Goal: Task Accomplishment & Management: Use online tool/utility

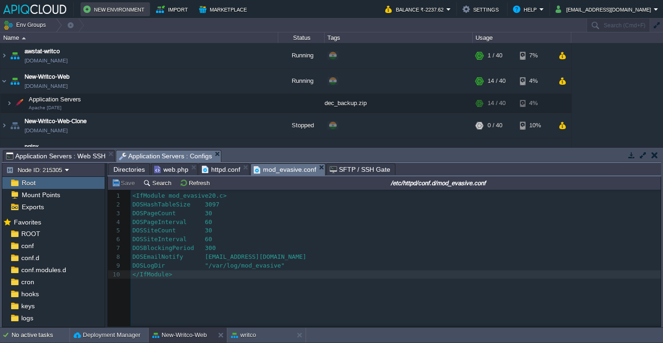
scroll to position [3, 0]
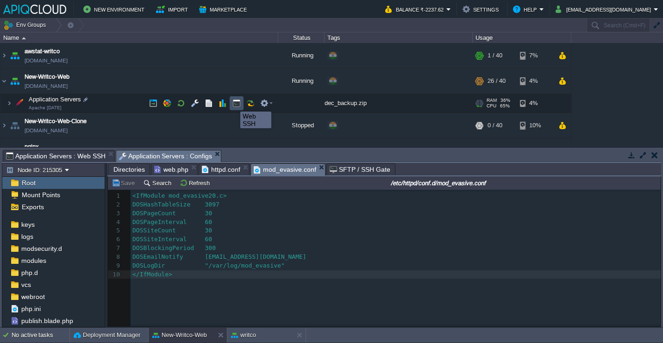
click at [233, 103] on button "button" at bounding box center [236, 103] width 8 height 8
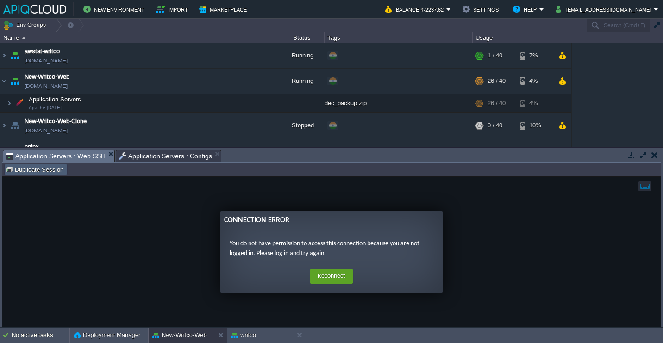
click at [40, 173] on button "Duplicate Session" at bounding box center [36, 169] width 61 height 8
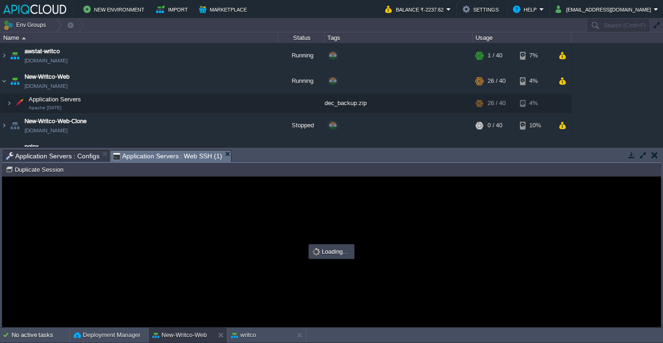
scroll to position [0, 0]
type input "#000000"
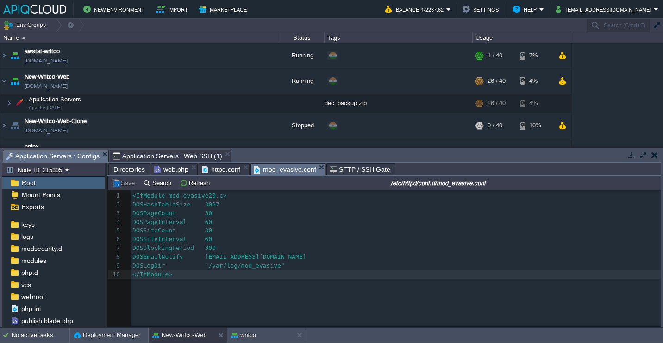
click at [86, 156] on span "Application Servers : Configs" at bounding box center [53, 156] width 94 height 12
click at [229, 173] on span "httpd.conf" at bounding box center [221, 169] width 38 height 11
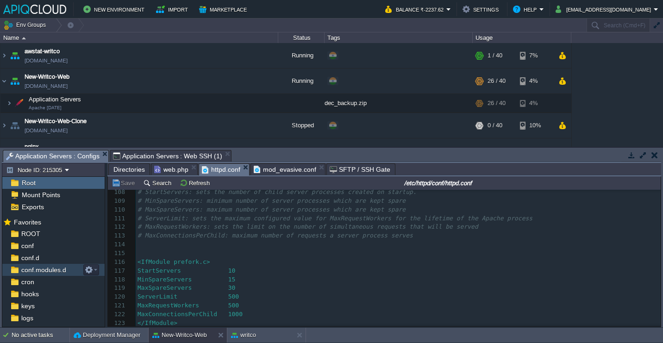
click at [48, 267] on span "conf.modules.d" at bounding box center [43, 270] width 48 height 8
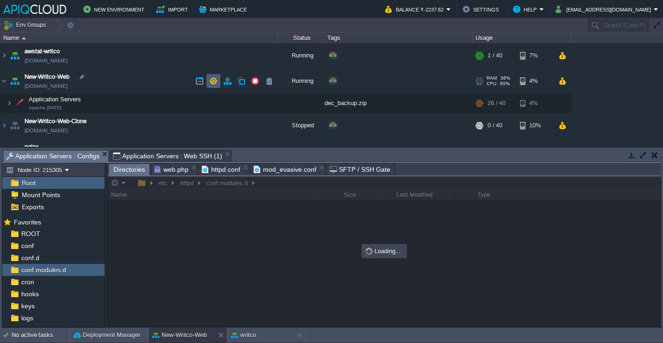
click at [213, 80] on button "button" at bounding box center [213, 81] width 8 height 8
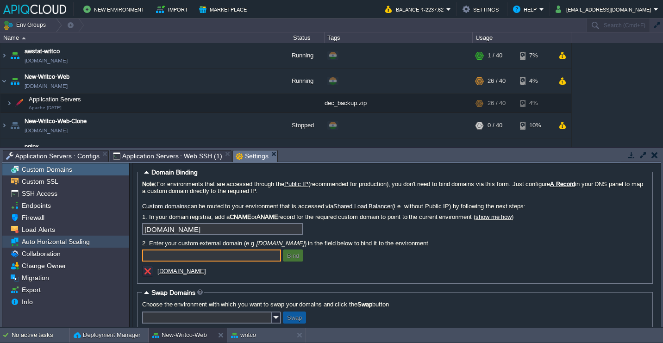
click at [52, 233] on span "Load Alerts" at bounding box center [38, 229] width 37 height 8
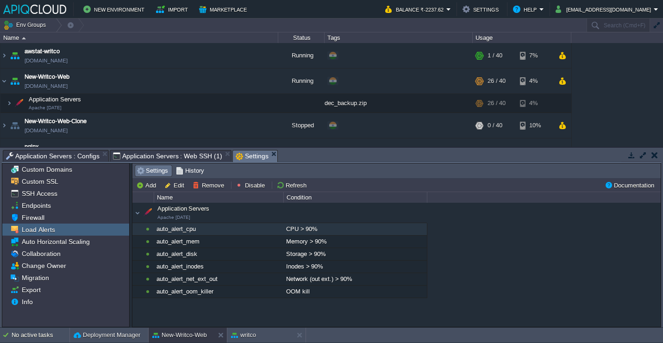
click at [307, 231] on div "CPU > 90%" at bounding box center [355, 229] width 143 height 12
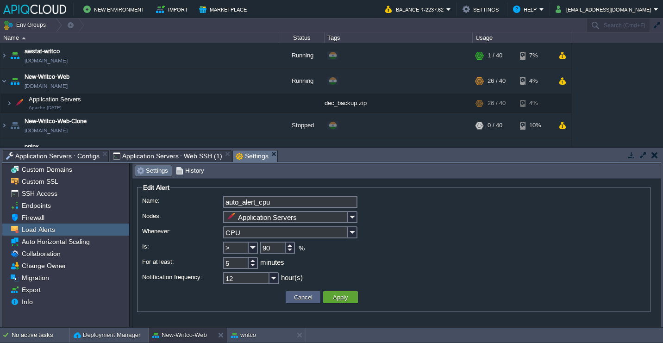
click at [307, 231] on input "CPU" at bounding box center [285, 232] width 125 height 12
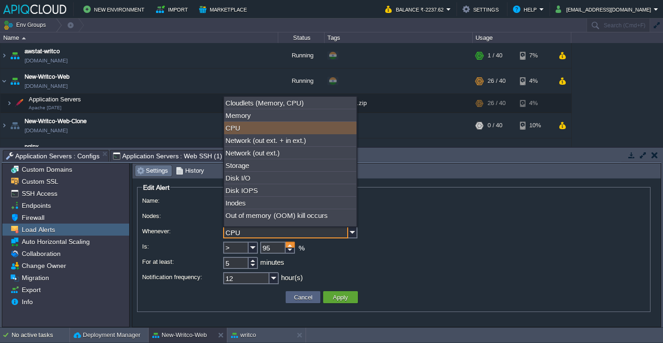
click at [290, 247] on div at bounding box center [290, 245] width 9 height 6
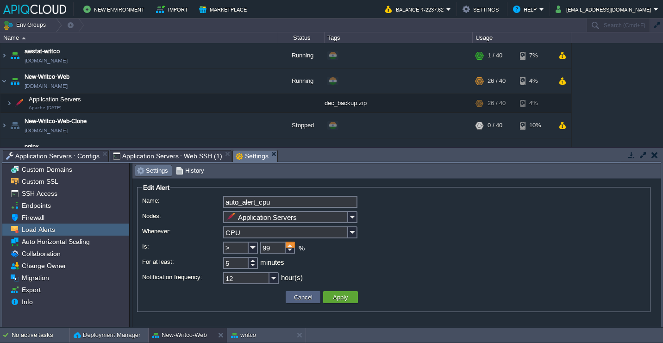
click at [290, 247] on div at bounding box center [290, 245] width 9 height 6
type input "95"
click at [290, 250] on div at bounding box center [290, 251] width 9 height 6
click at [253, 261] on div at bounding box center [253, 260] width 9 height 6
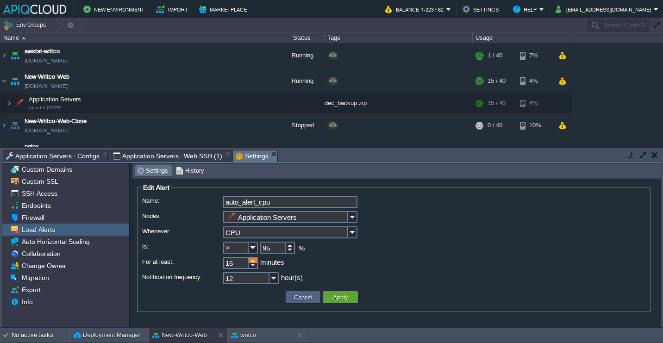
click at [253, 261] on div at bounding box center [253, 260] width 9 height 6
click at [253, 267] on div at bounding box center [253, 266] width 9 height 6
type input "10"
click at [253, 267] on div at bounding box center [253, 266] width 9 height 6
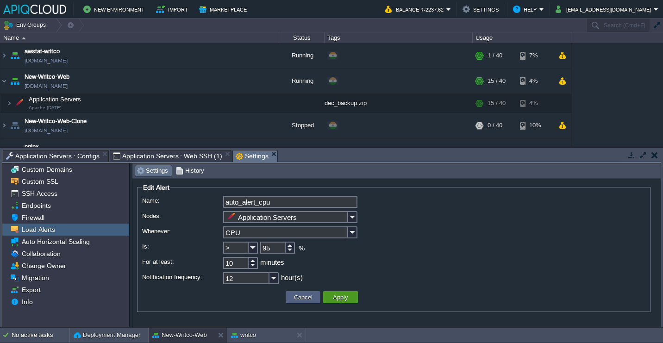
click at [344, 298] on button "Apply" at bounding box center [340, 297] width 21 height 8
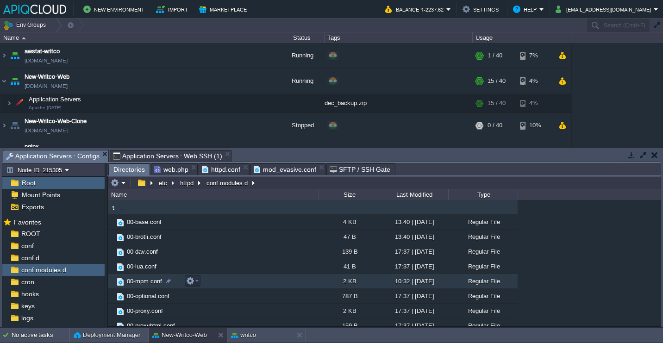
click at [238, 281] on td "00-mpm.conf" at bounding box center [213, 281] width 211 height 15
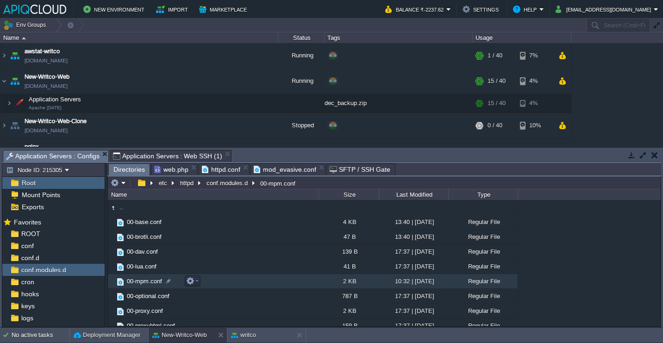
click at [238, 281] on td "00-mpm.conf" at bounding box center [213, 281] width 211 height 15
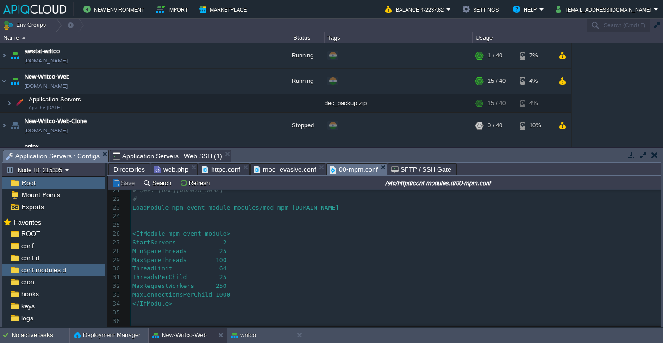
click at [260, 294] on pre "MaxConnectionsPerChild 1000" at bounding box center [396, 295] width 530 height 9
type textarea "5"
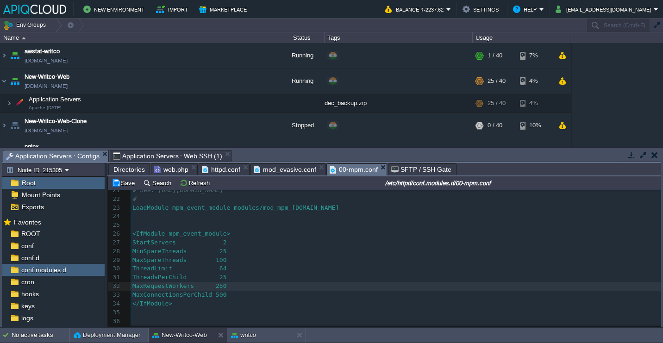
type textarea "1"
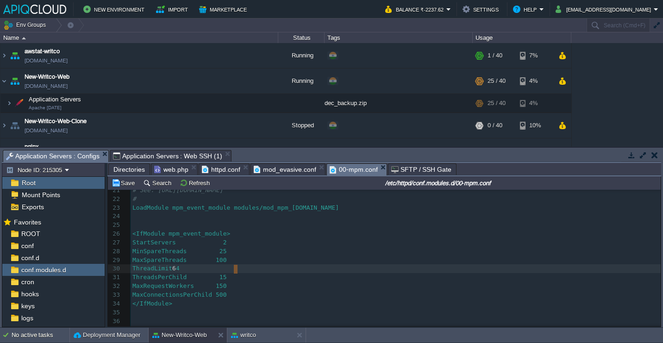
type textarea "4"
type textarea "5"
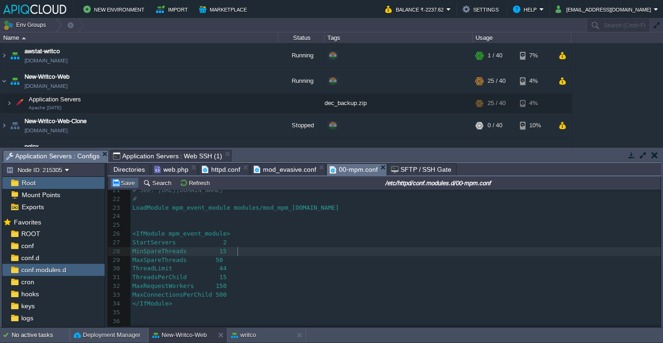
type textarea "1"
click at [128, 184] on button "Save" at bounding box center [125, 183] width 26 height 8
click at [185, 106] on button "button" at bounding box center [181, 103] width 8 height 8
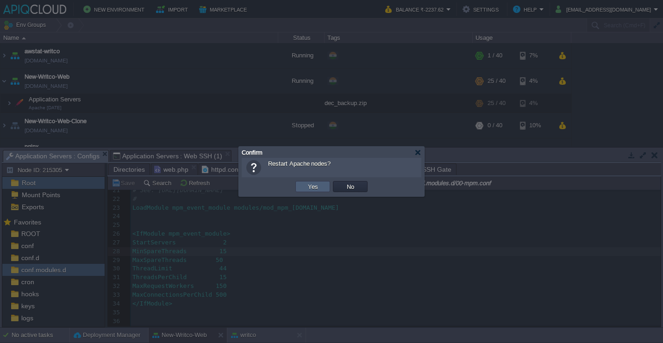
click at [322, 189] on td "Yes" at bounding box center [312, 186] width 35 height 11
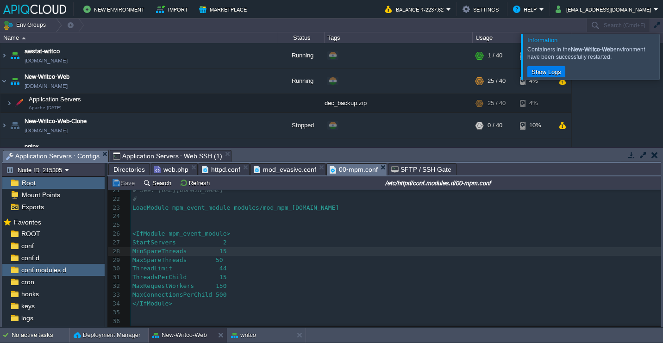
click at [662, 55] on div at bounding box center [674, 56] width 0 height 45
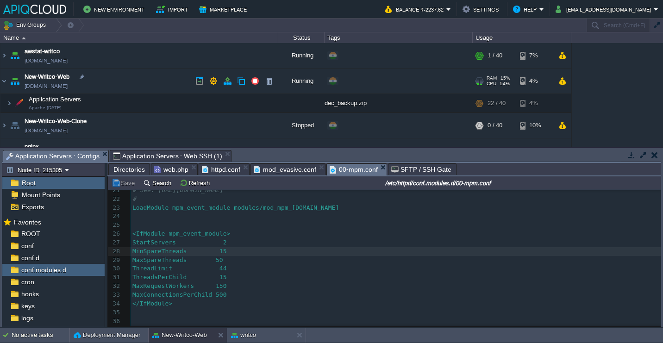
click at [136, 87] on td "New-Writco-Web [DOMAIN_NAME]" at bounding box center [139, 81] width 278 height 25
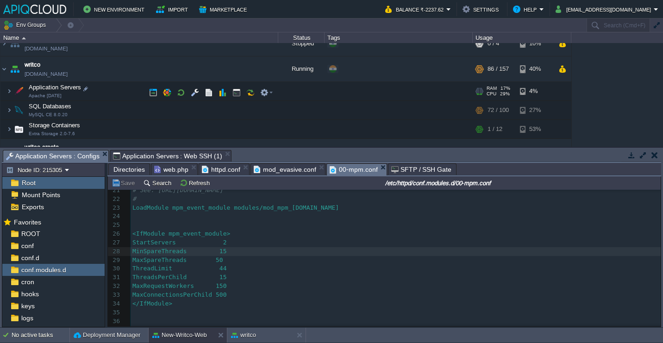
scroll to position [106, 0]
